Goal: Navigation & Orientation: Go to known website

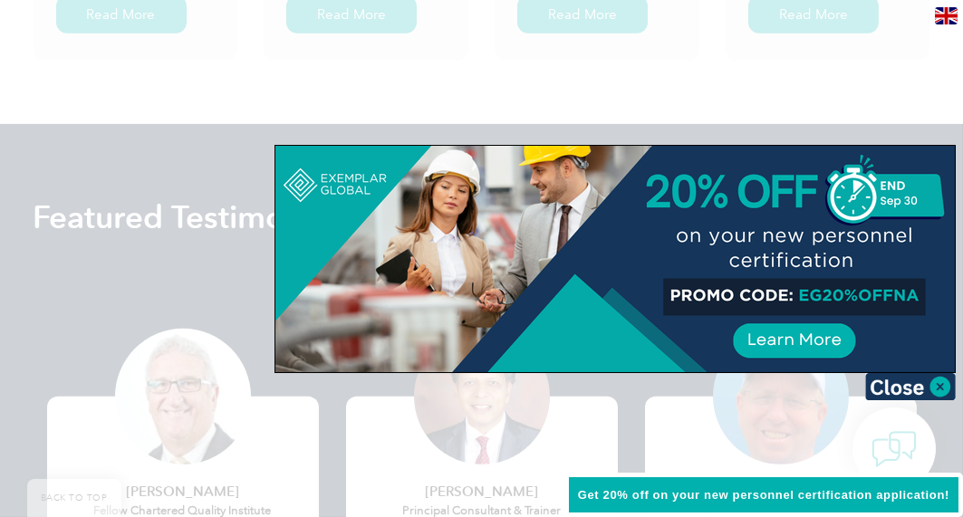
scroll to position [3407, 0]
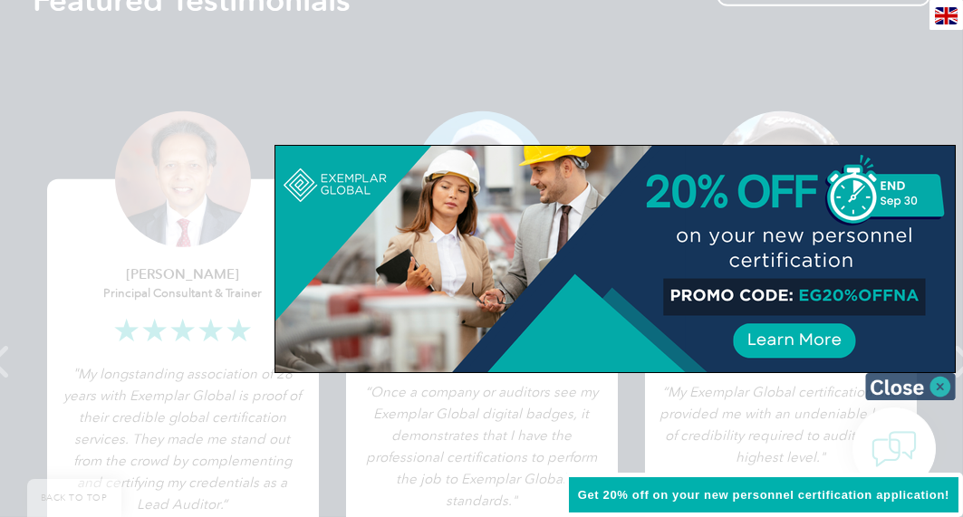
click at [939, 380] on img at bounding box center [910, 386] width 91 height 27
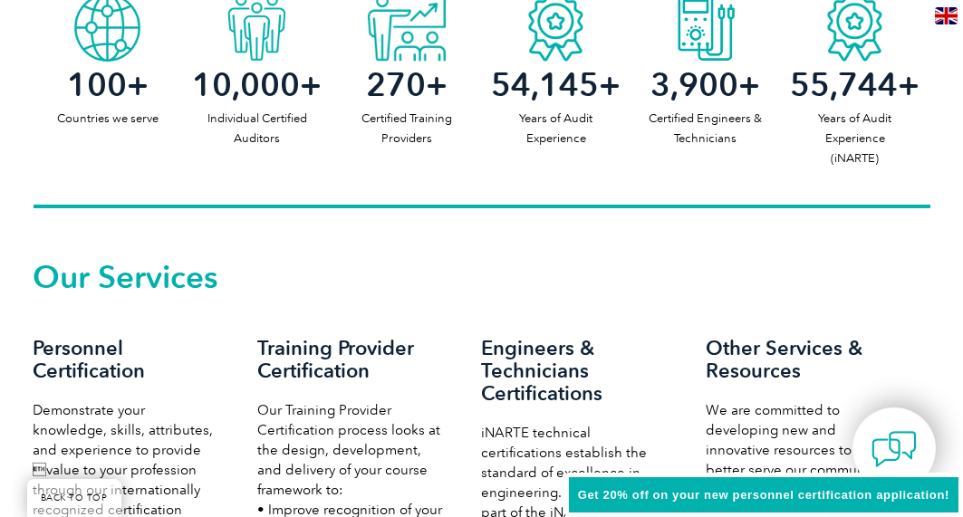
scroll to position [0, 0]
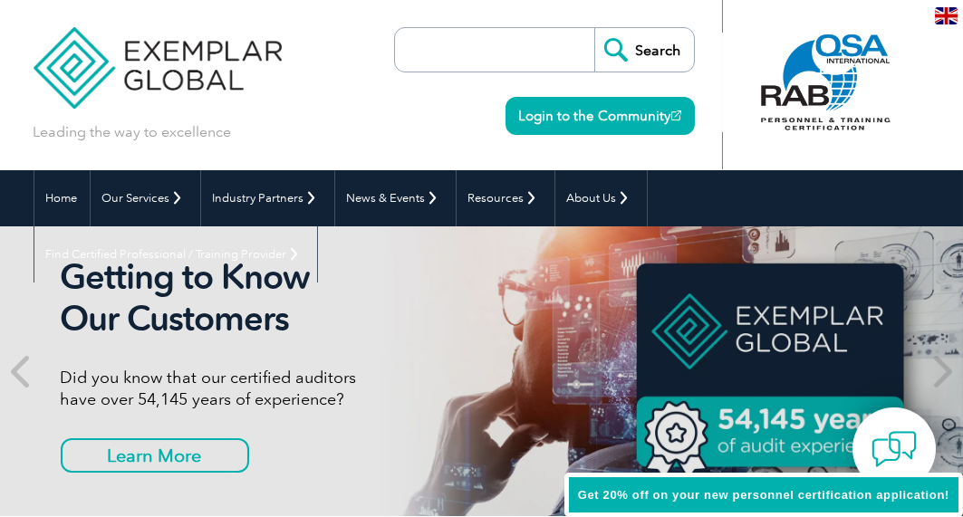
click at [942, 14] on img at bounding box center [946, 15] width 23 height 17
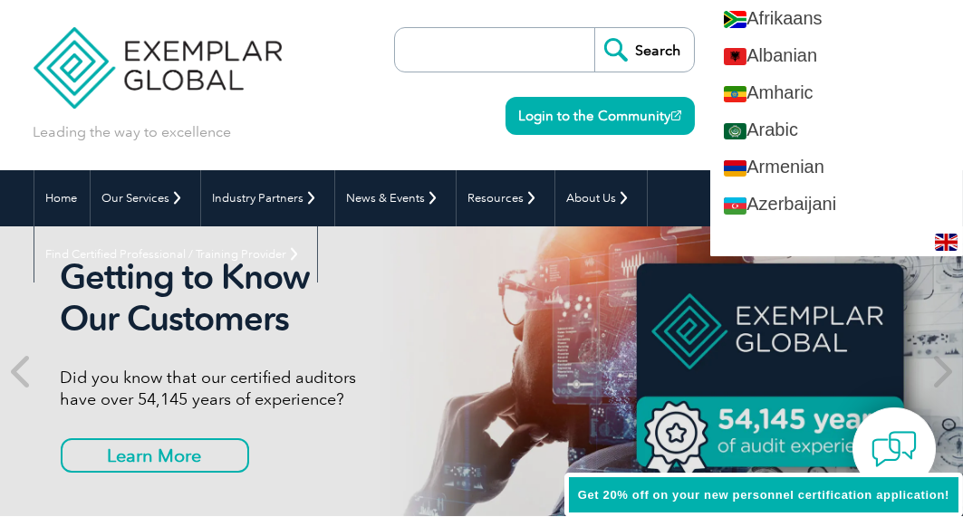
click at [329, 95] on div "Leading the way to excellence Search Login to the Community ▼" at bounding box center [482, 85] width 897 height 170
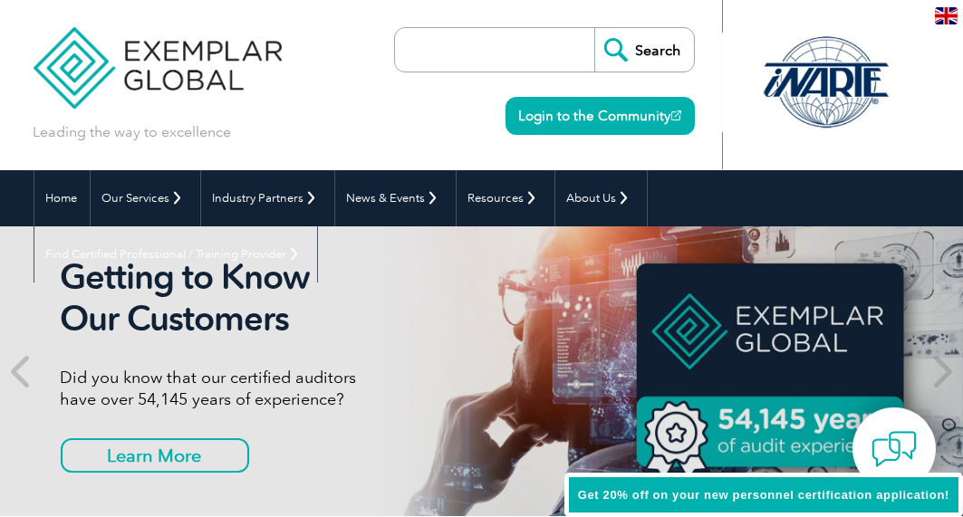
drag, startPoint x: 64, startPoint y: 24, endPoint x: 69, endPoint y: 39, distance: 15.2
click at [63, 24] on img at bounding box center [158, 54] width 249 height 109
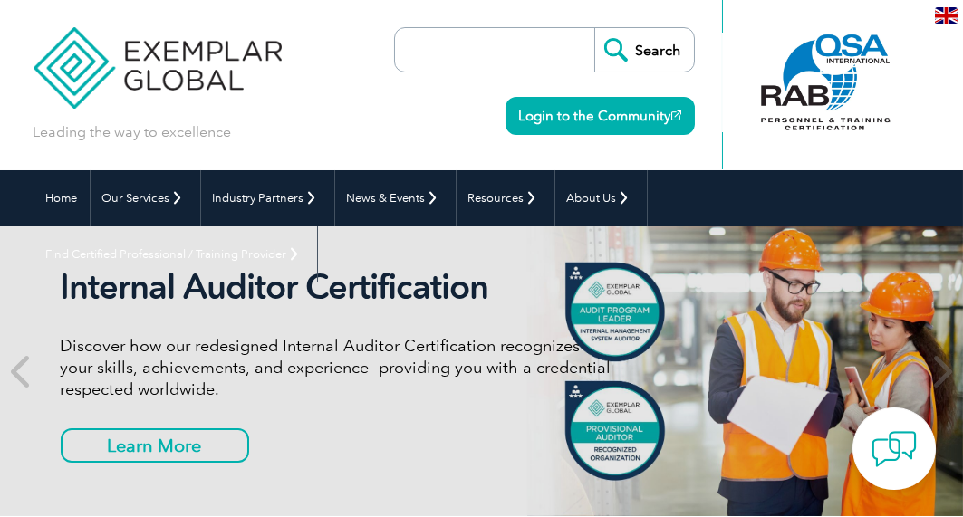
click at [942, 11] on img at bounding box center [946, 15] width 23 height 17
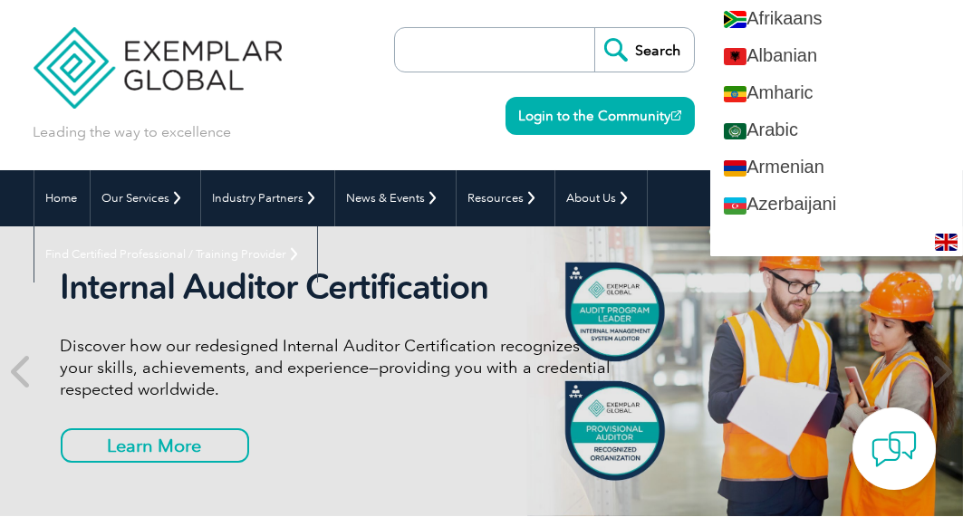
click at [449, 127] on div "Search Login to the Community" at bounding box center [544, 85] width 301 height 170
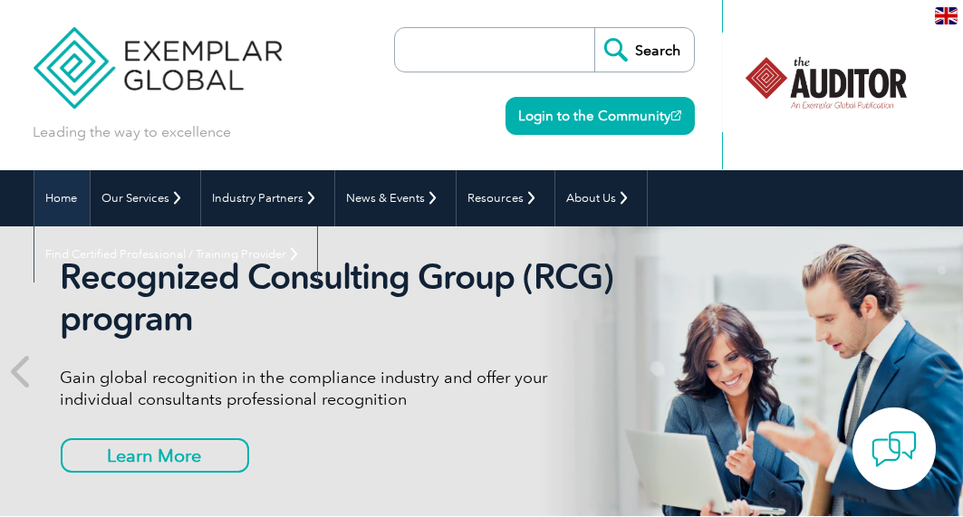
click at [54, 202] on link "Home" at bounding box center [61, 198] width 55 height 56
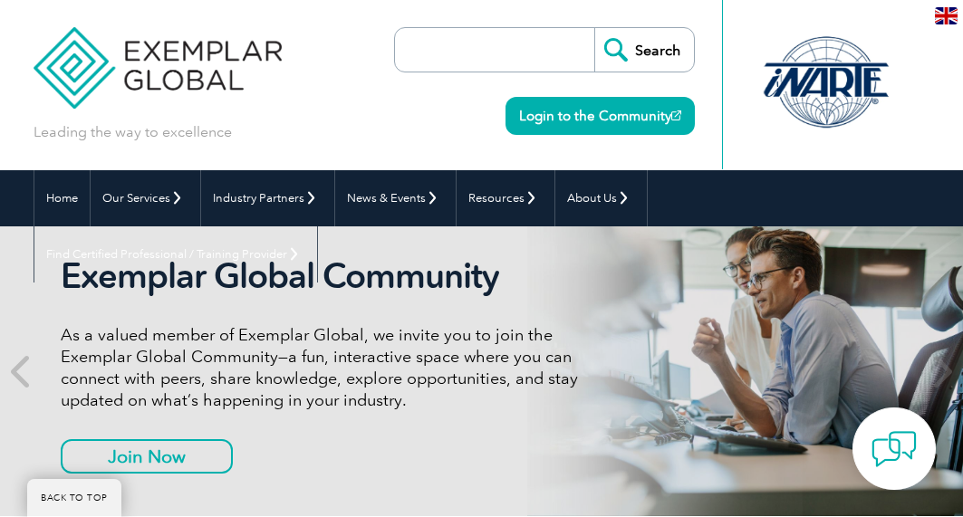
scroll to position [217, 0]
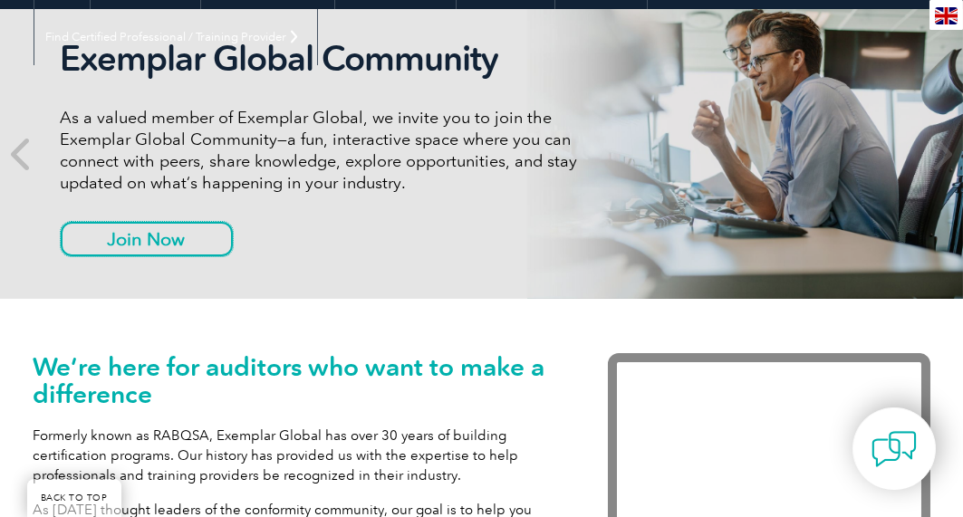
click at [187, 245] on link "Join Now" at bounding box center [147, 239] width 172 height 34
